Goal: Information Seeking & Learning: Obtain resource

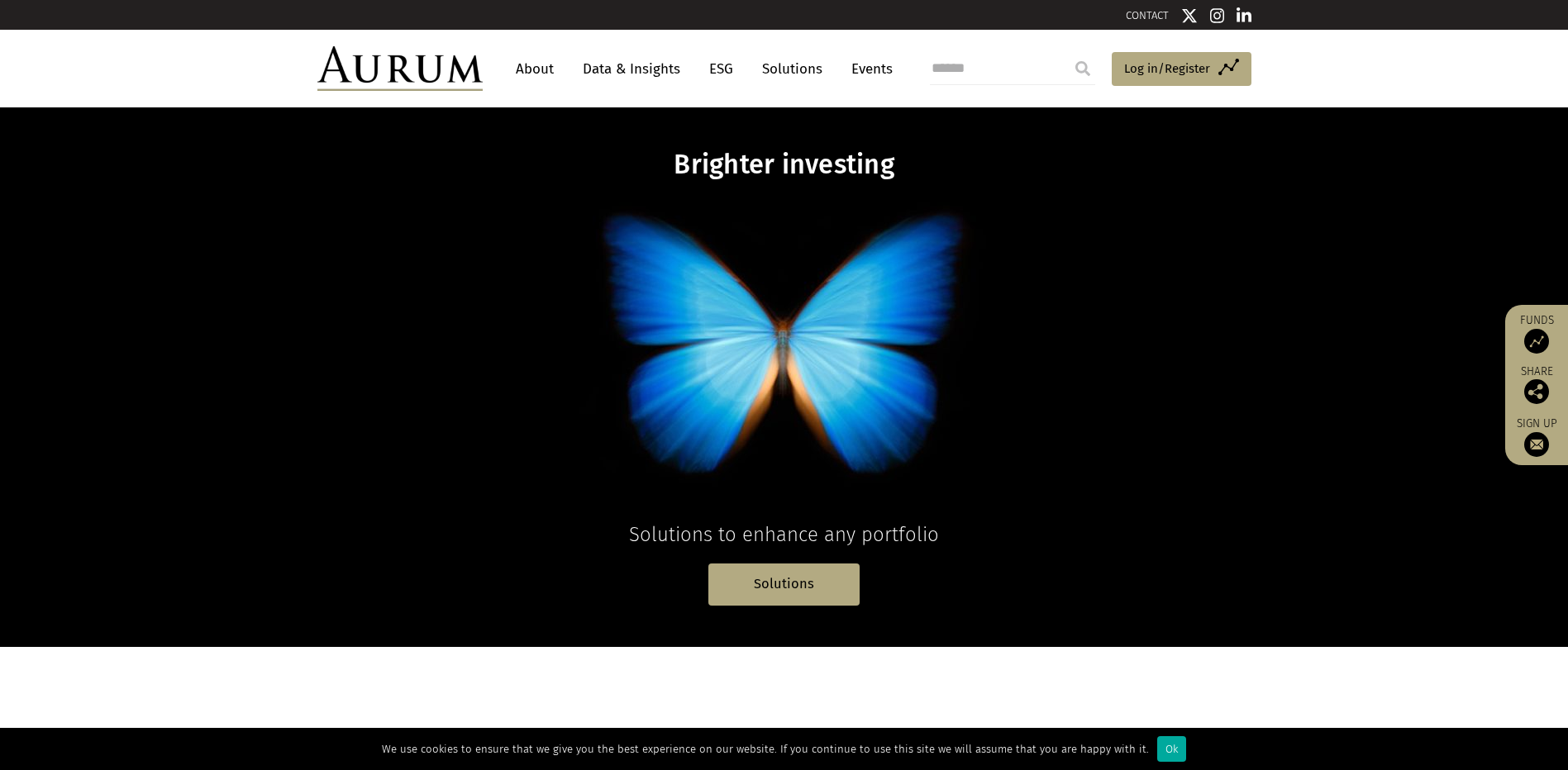
click at [622, 65] on link "Data & Insights" at bounding box center [632, 69] width 114 height 30
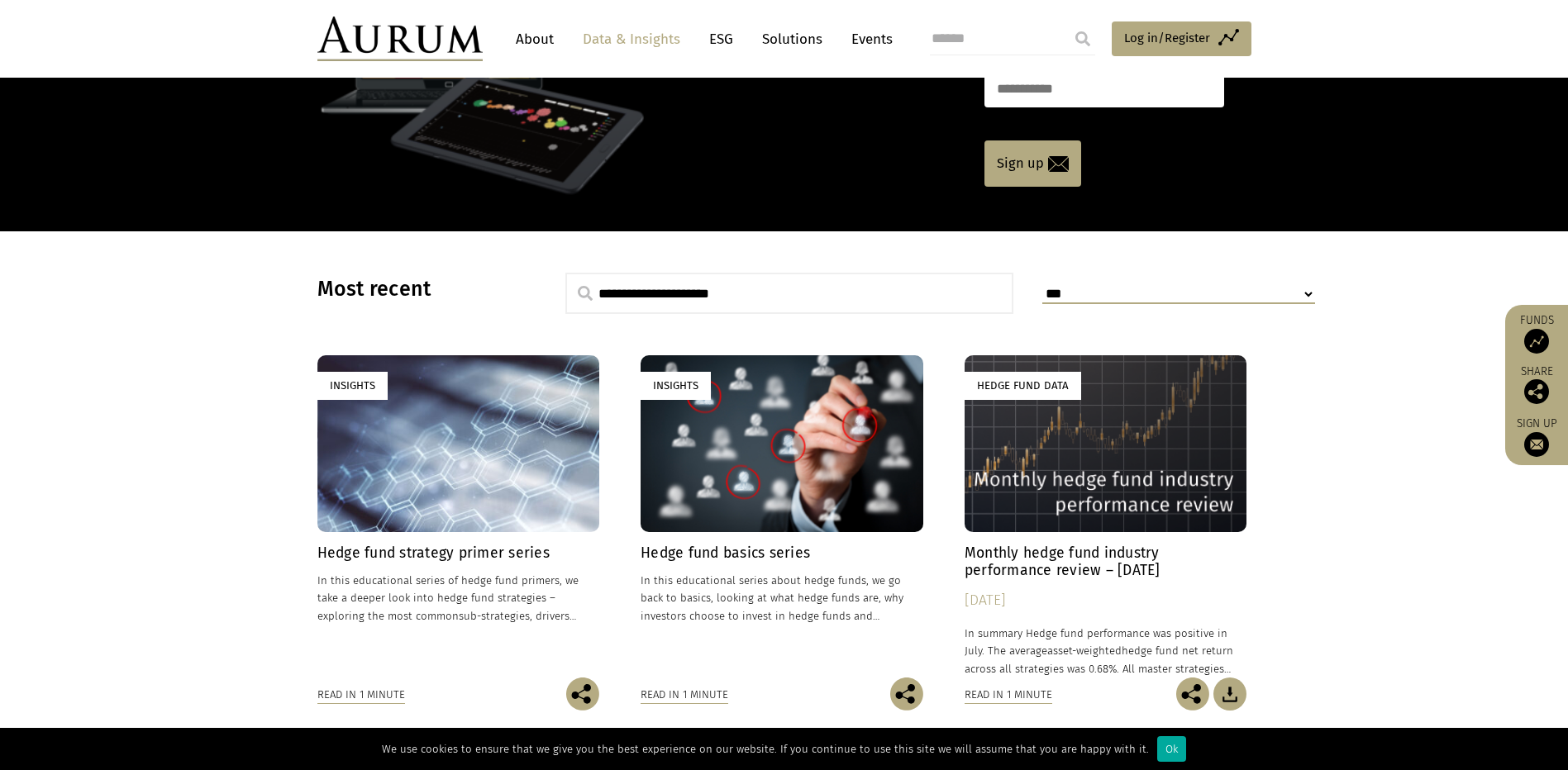
scroll to position [330, 0]
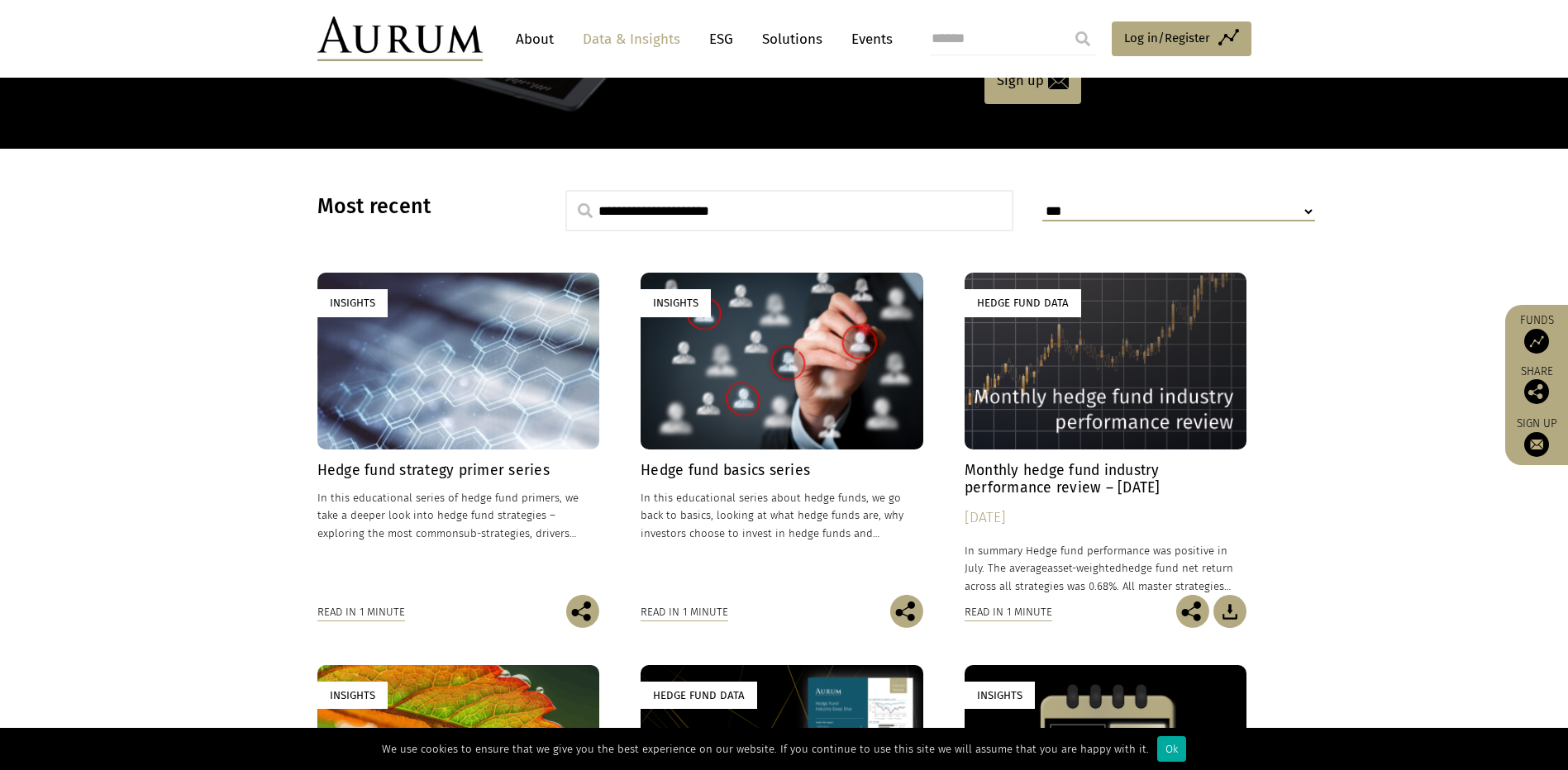
click at [1090, 369] on div "Hedge Fund Data" at bounding box center [1106, 361] width 283 height 176
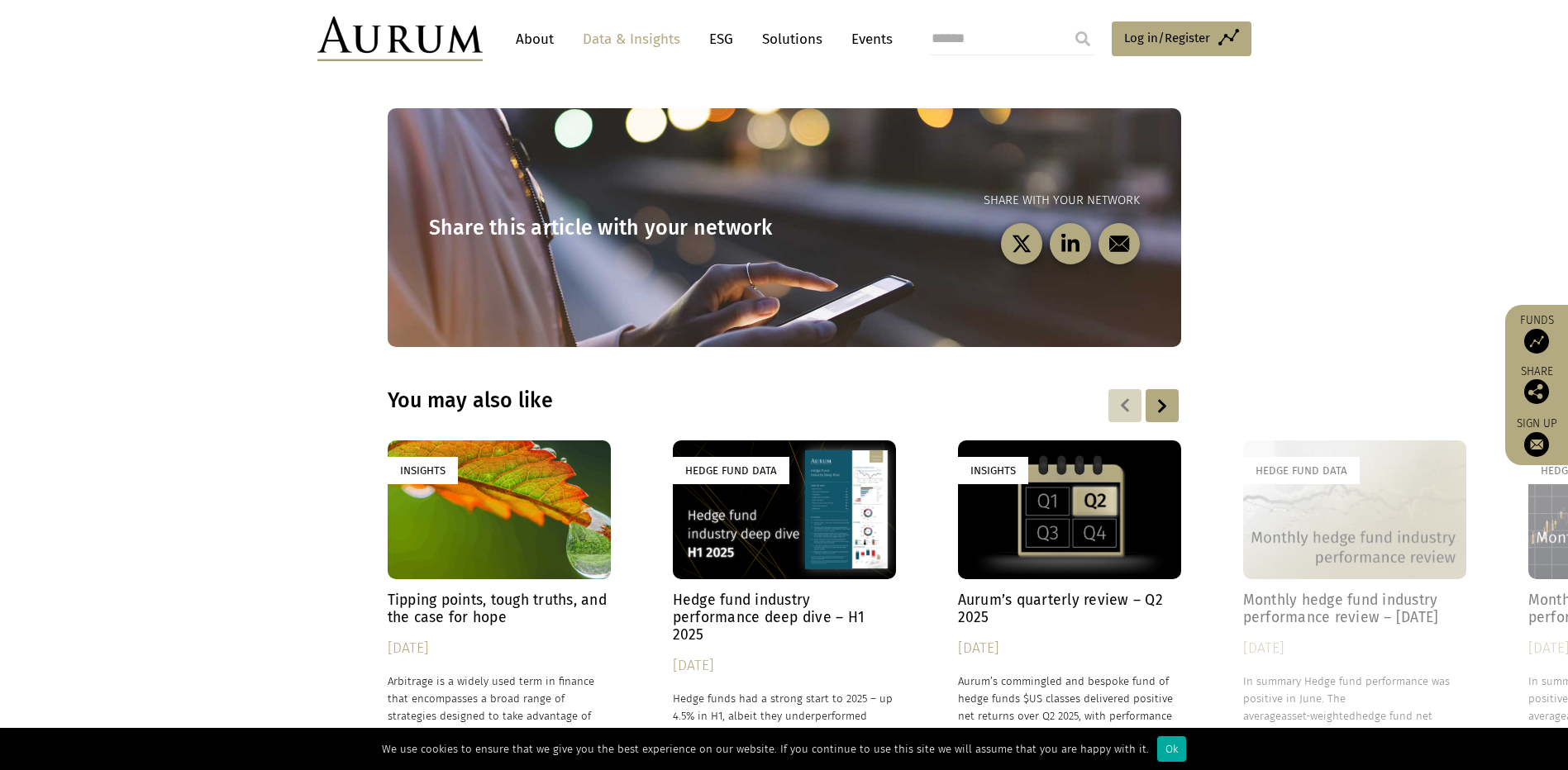
scroll to position [2456, 0]
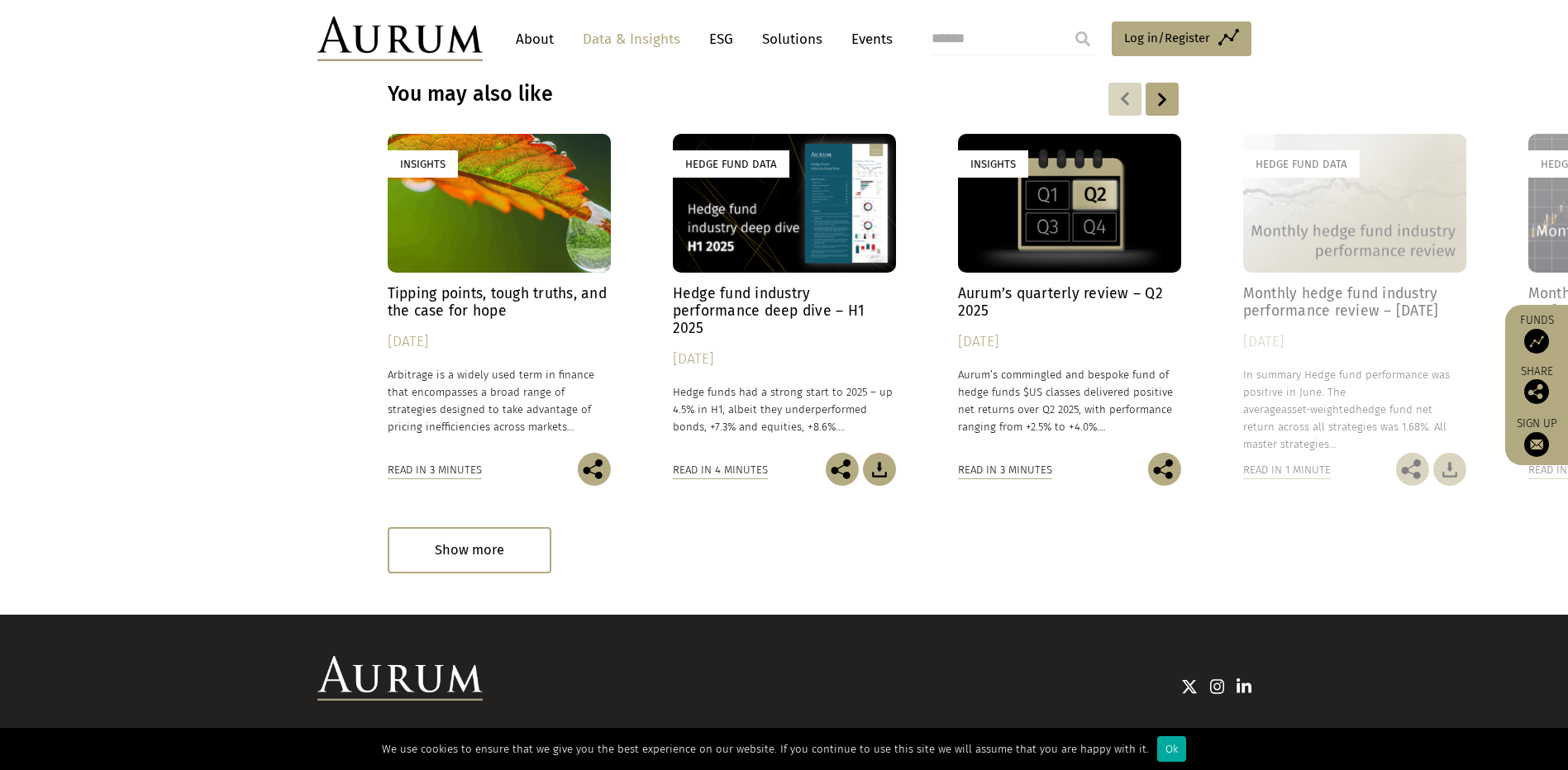
click at [732, 134] on div "Hedge Fund Data" at bounding box center [784, 204] width 223 height 140
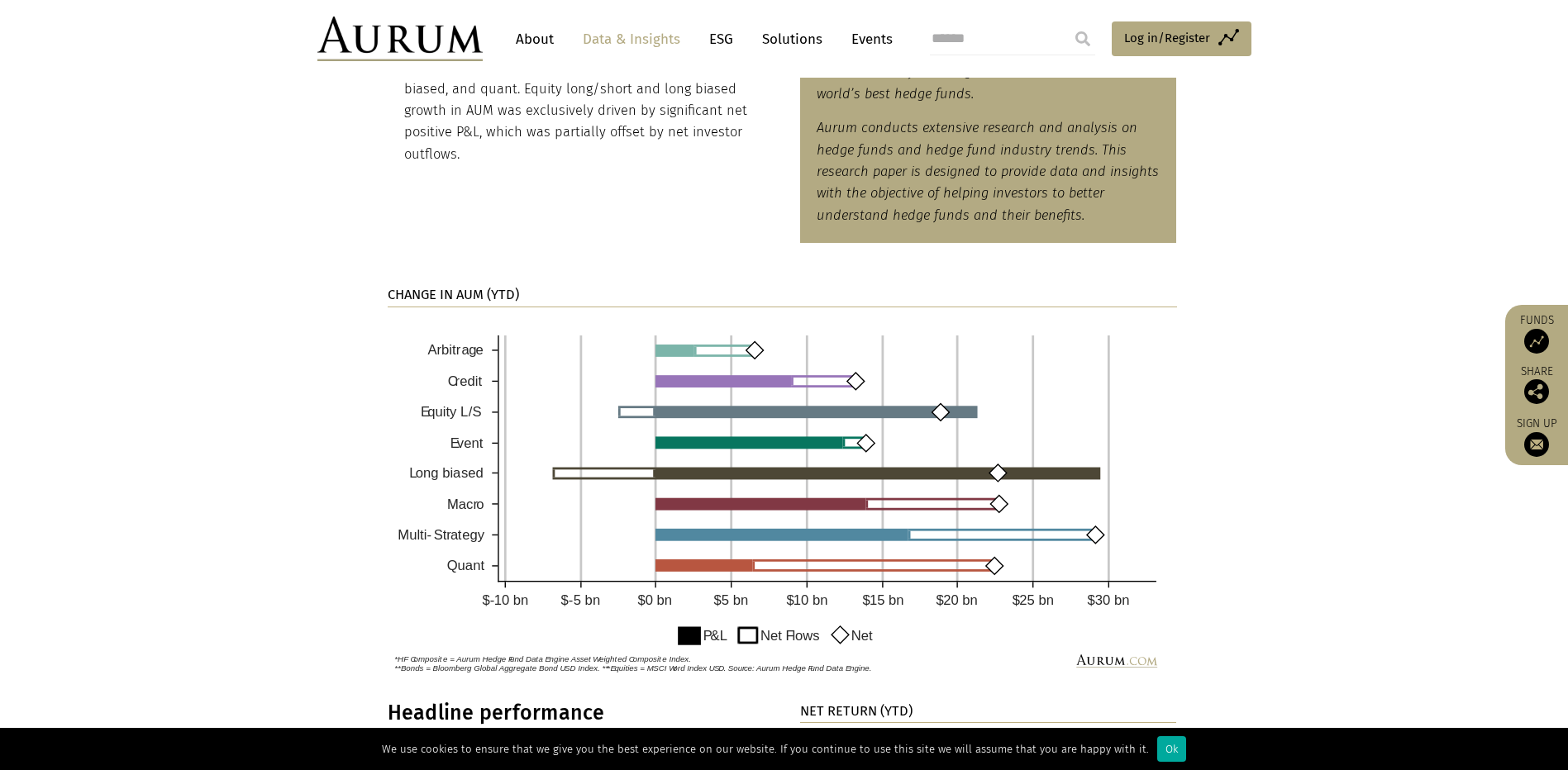
scroll to position [992, 0]
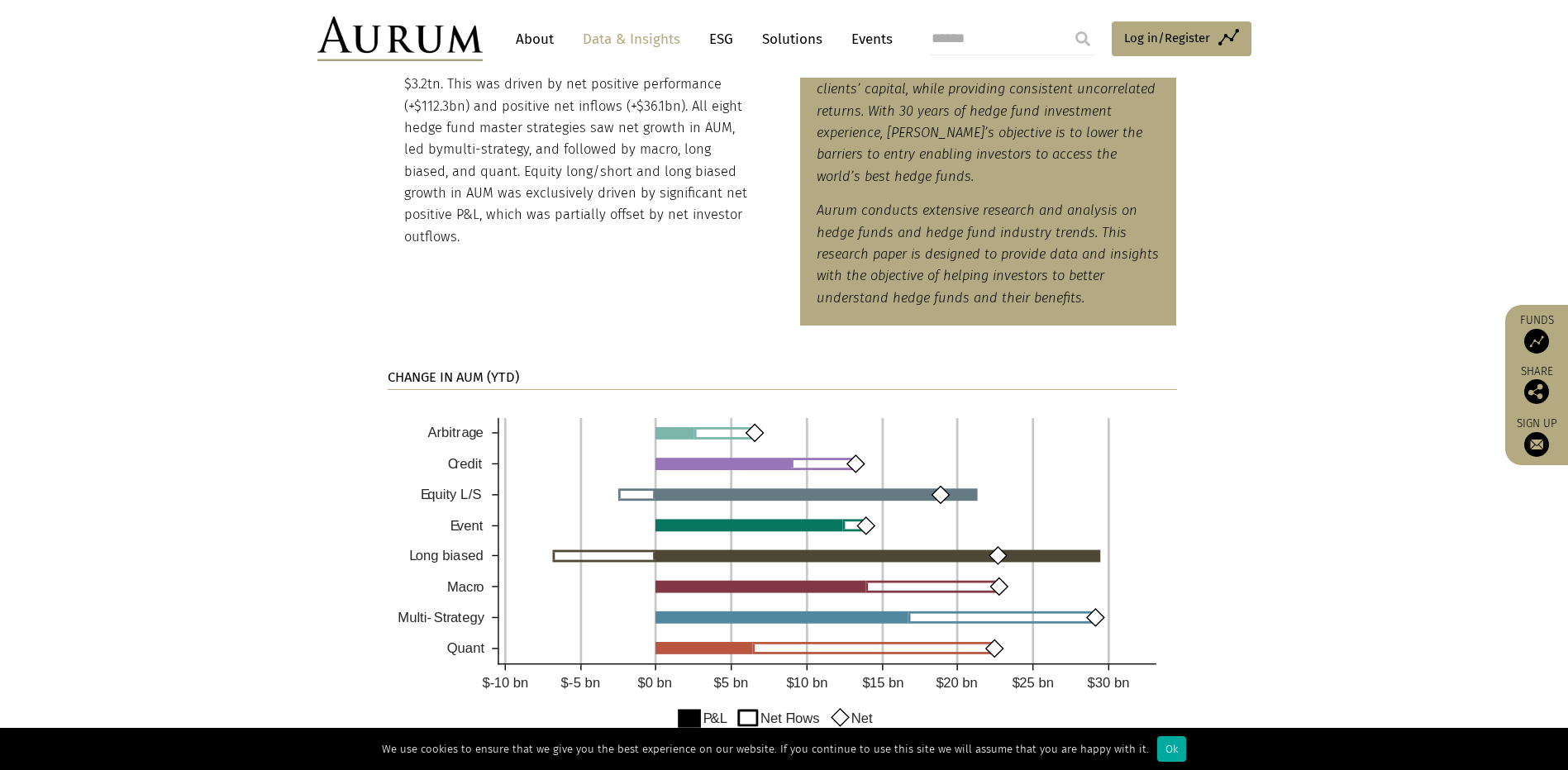
click at [732, 427] on img at bounding box center [782, 583] width 789 height 361
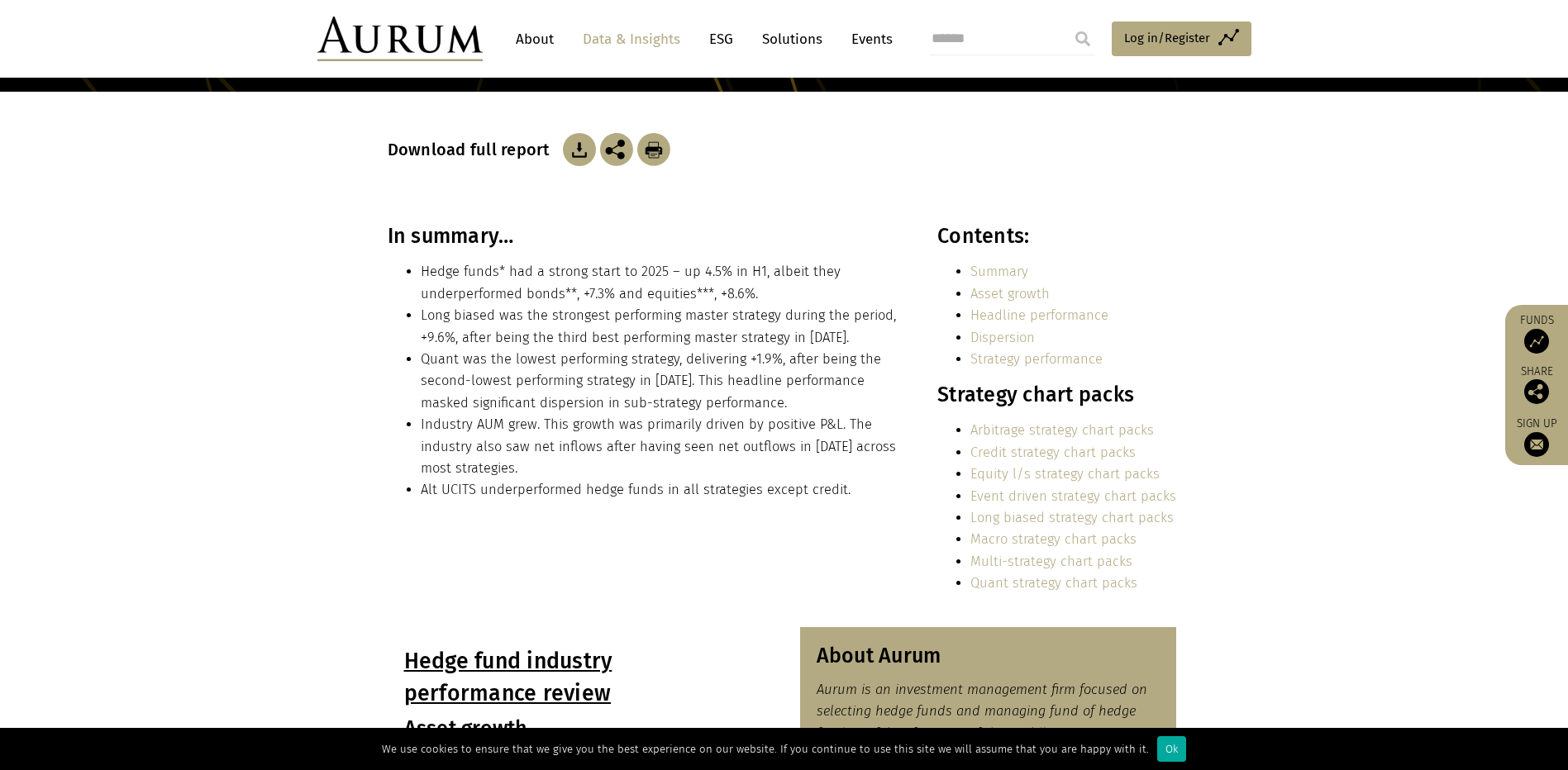
scroll to position [330, 0]
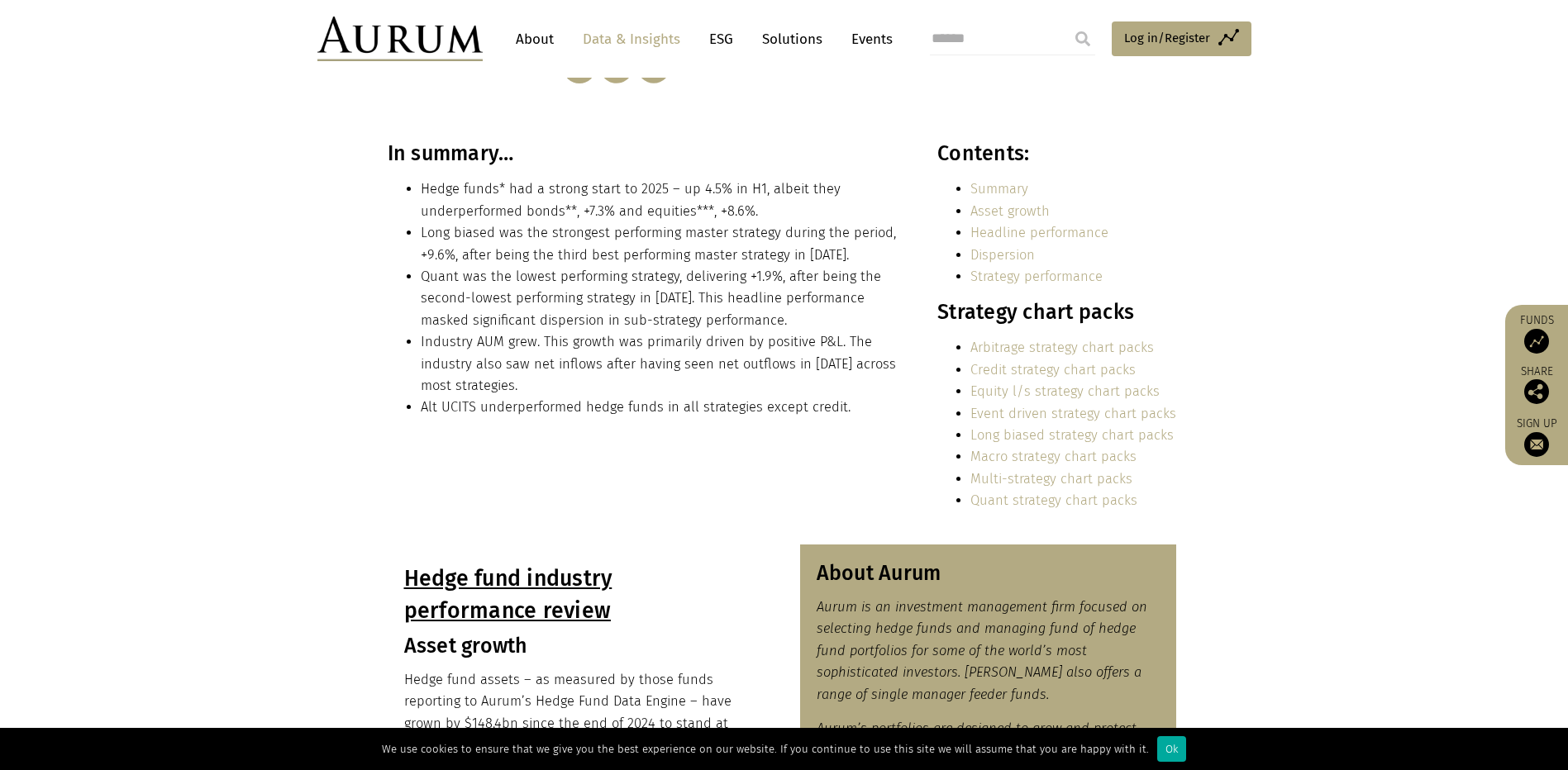
click at [1011, 387] on link "Equity l/s strategy chart packs" at bounding box center [1065, 391] width 190 height 16
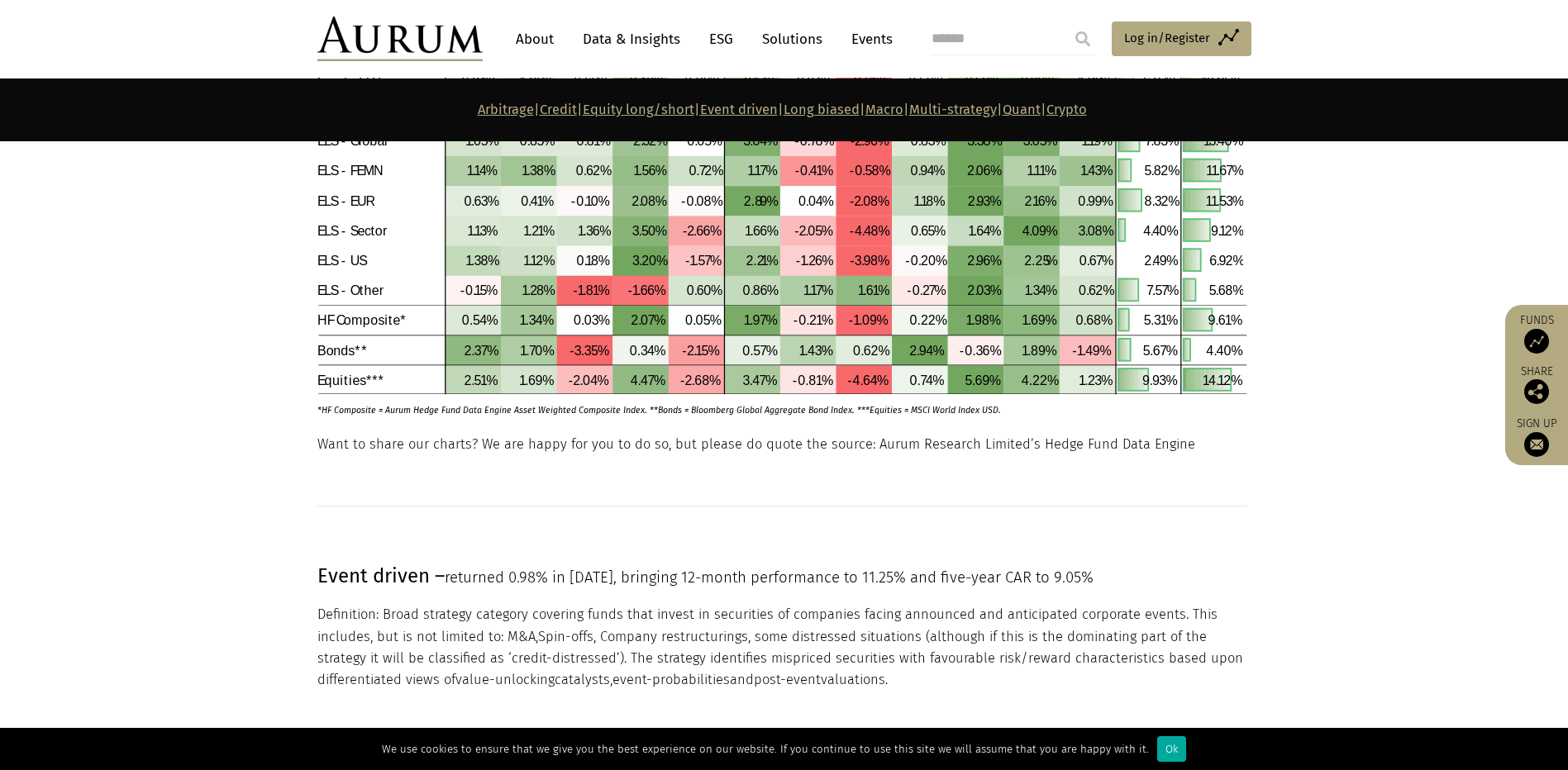
scroll to position [2847, 0]
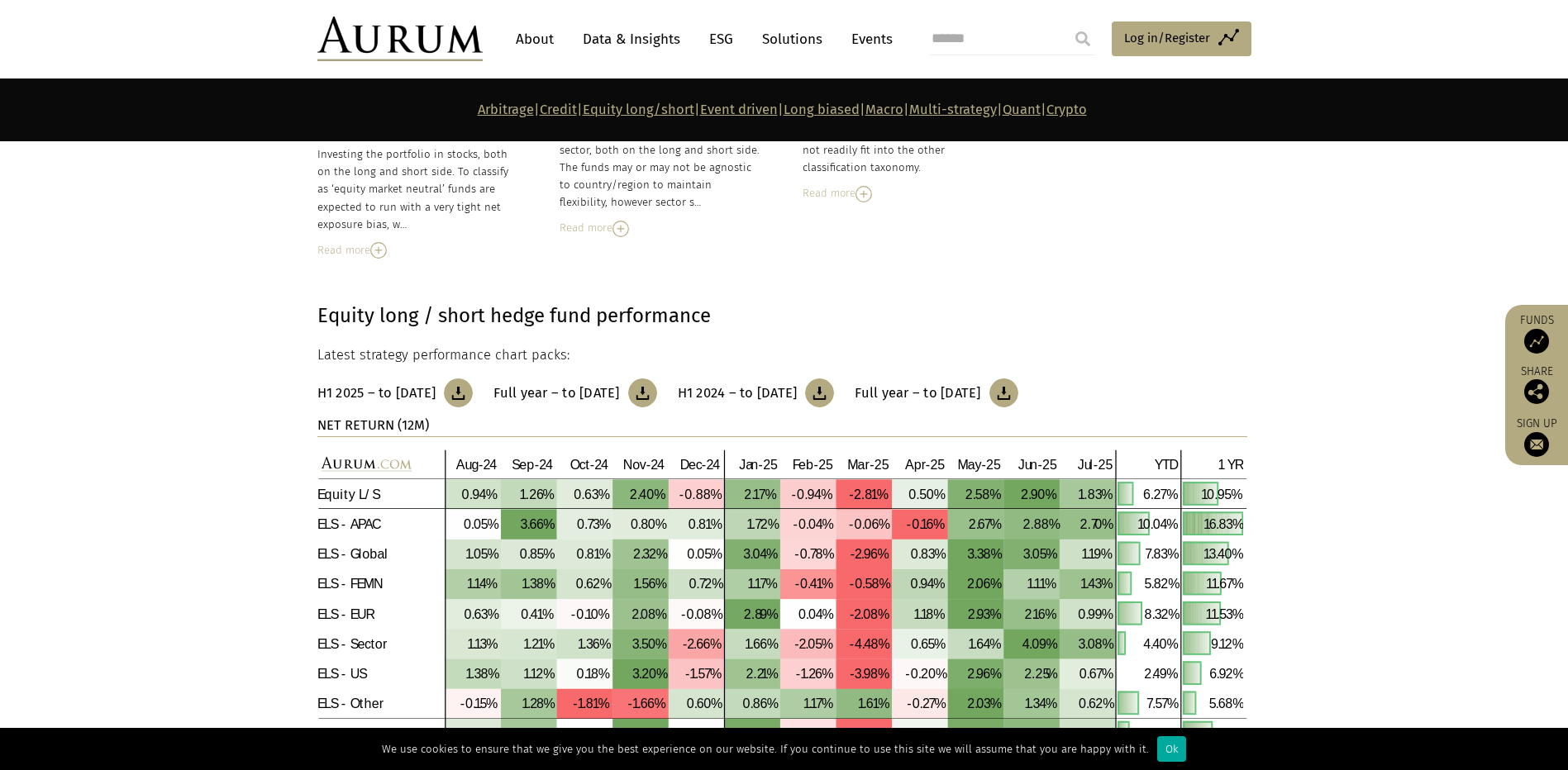
click at [400, 394] on h3 "H1 2025 – to [DATE]" at bounding box center [377, 393] width 119 height 17
